Goal: Information Seeking & Learning: Learn about a topic

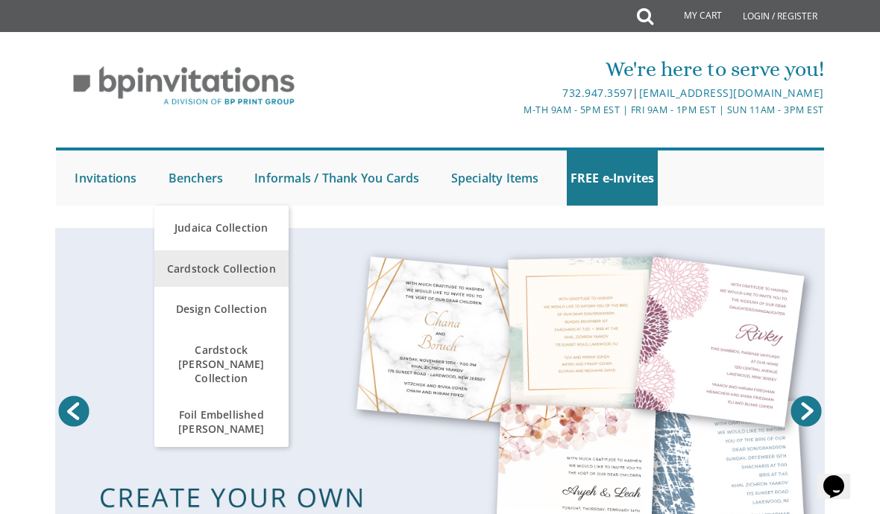
click at [197, 277] on span "Cardstock Collection" at bounding box center [221, 268] width 127 height 29
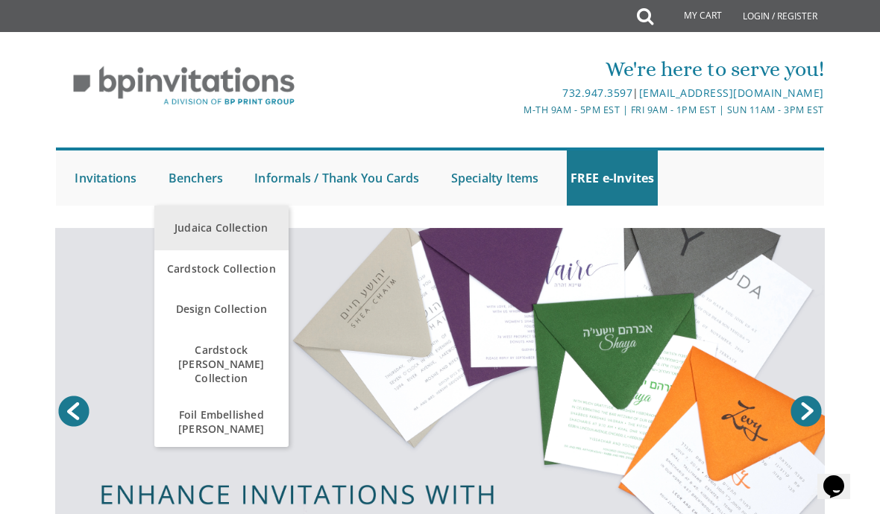
click at [189, 228] on link "Judaica Collection" at bounding box center [221, 228] width 134 height 45
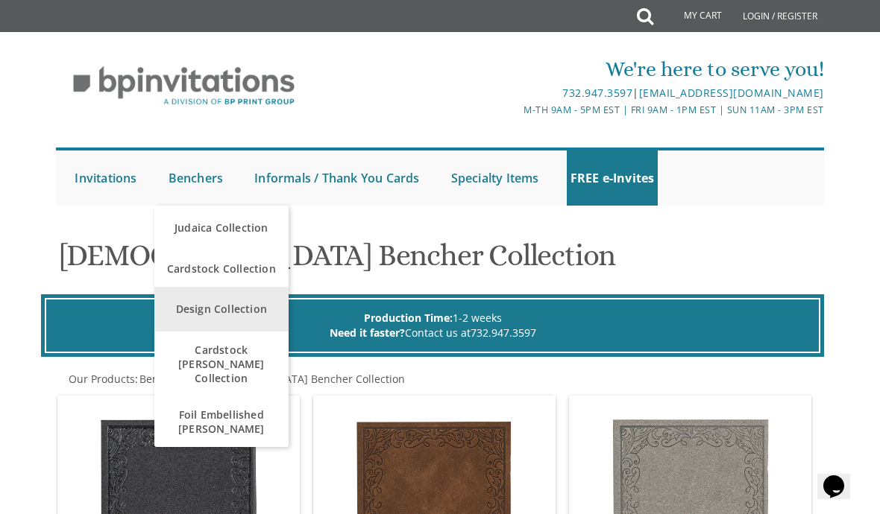
click at [195, 305] on link "Design Collection" at bounding box center [221, 309] width 134 height 45
click at [204, 311] on link "Design Collection" at bounding box center [221, 309] width 134 height 45
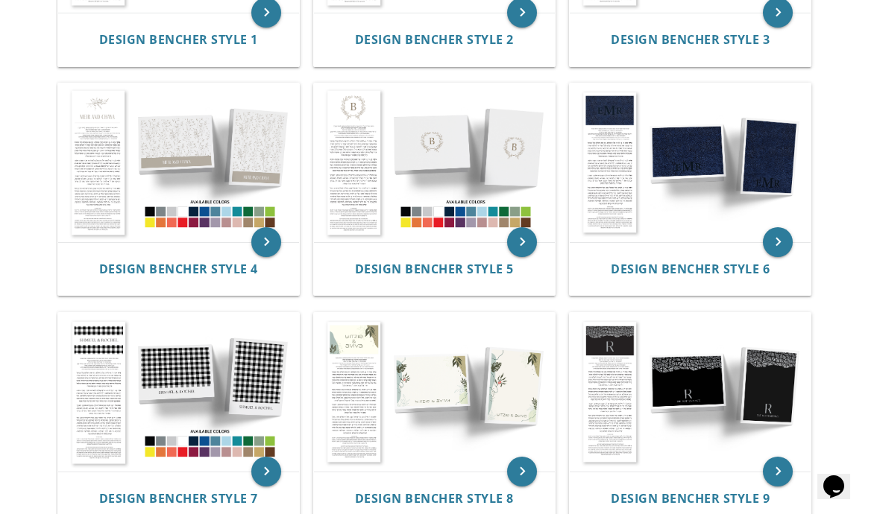
scroll to position [481, 0]
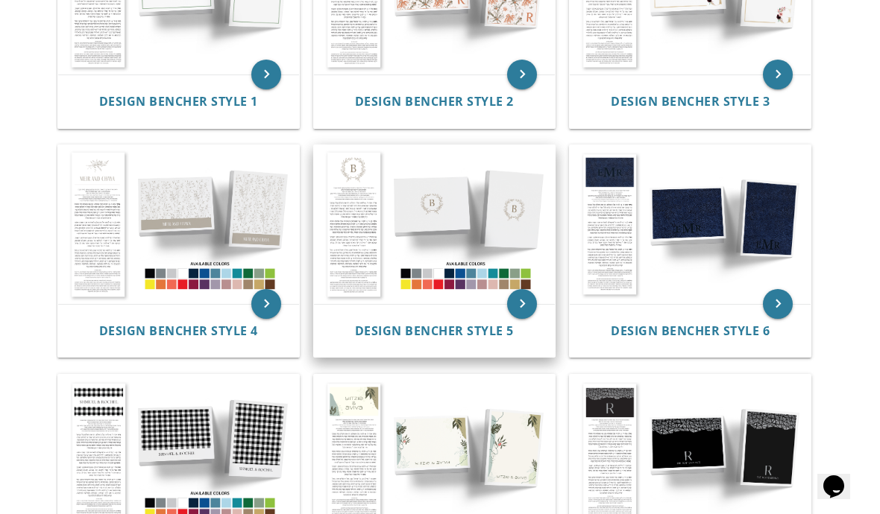
click at [377, 195] on img at bounding box center [434, 224] width 241 height 158
click at [438, 259] on img at bounding box center [434, 224] width 241 height 158
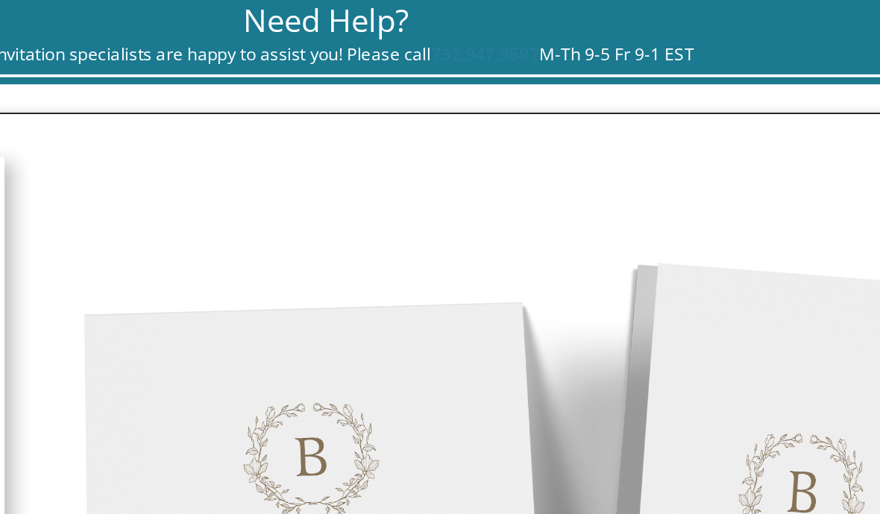
scroll to position [435, 0]
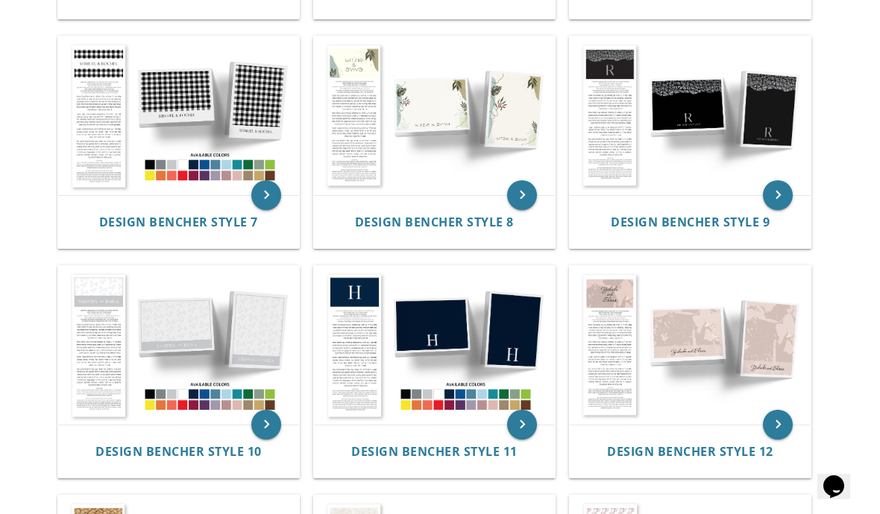
scroll to position [804, 0]
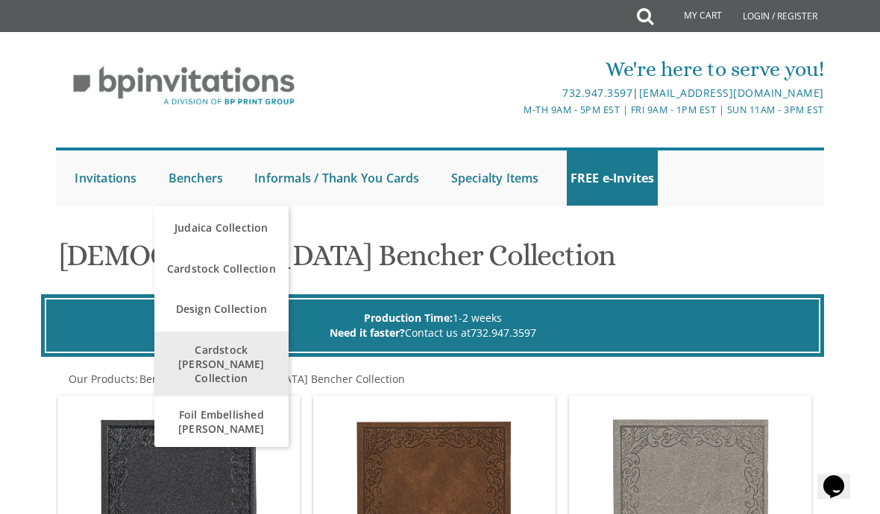
click at [163, 356] on span "Cardstock [PERSON_NAME] Collection" at bounding box center [221, 364] width 127 height 57
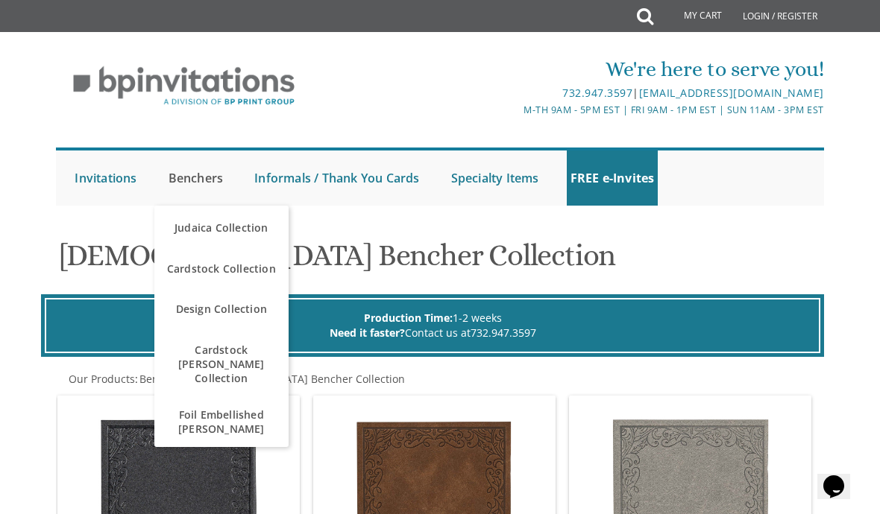
click at [186, 169] on link "Benchers" at bounding box center [196, 178] width 63 height 55
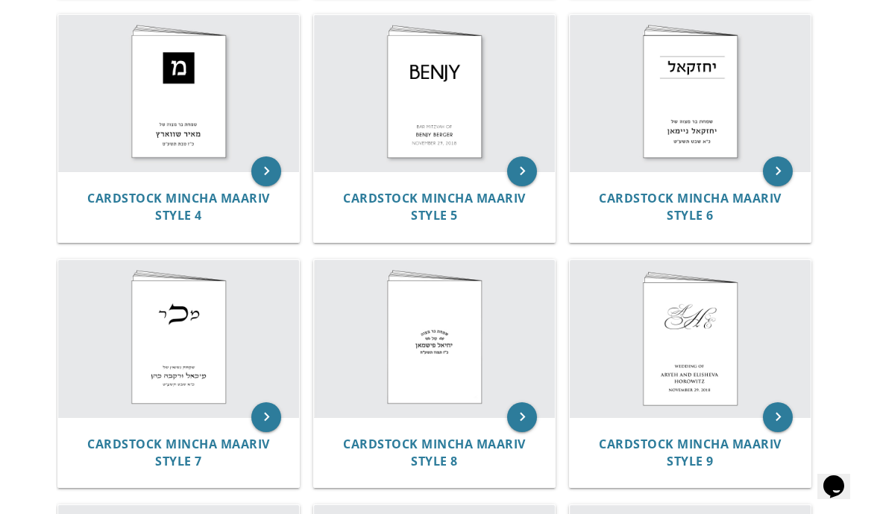
scroll to position [623, 0]
